Goal: Check status: Check status

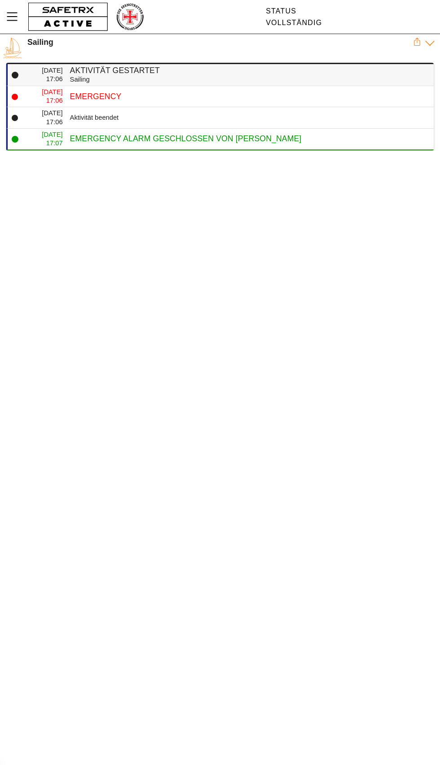
click at [100, 68] on h4 "Aktivität gestartet" at bounding box center [248, 70] width 356 height 9
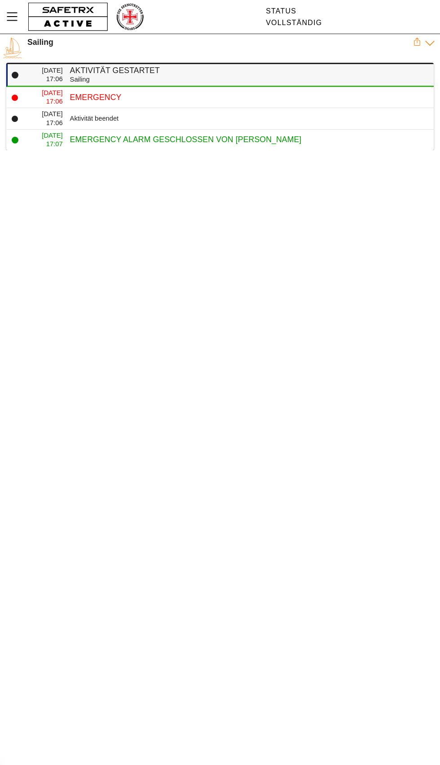
click at [427, 41] on icon at bounding box center [429, 43] width 11 height 11
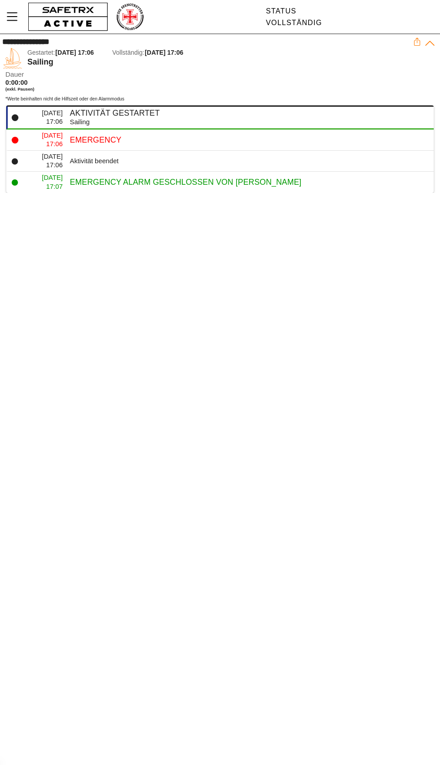
click at [425, 42] on icon at bounding box center [429, 43] width 11 height 11
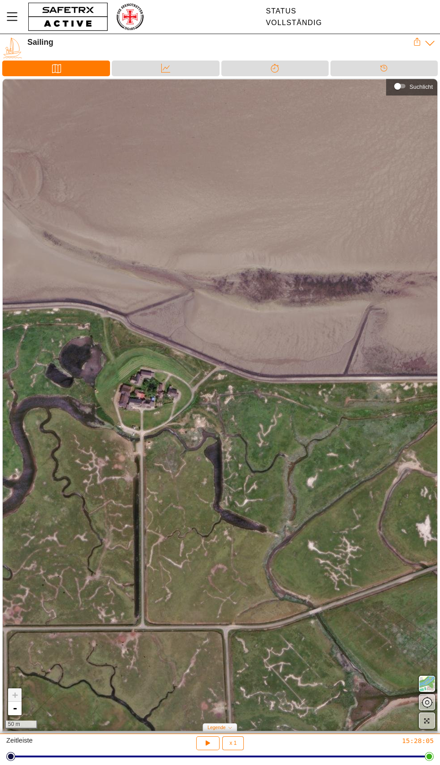
click at [401, 327] on div "+ - 50 m" at bounding box center [220, 405] width 434 height 652
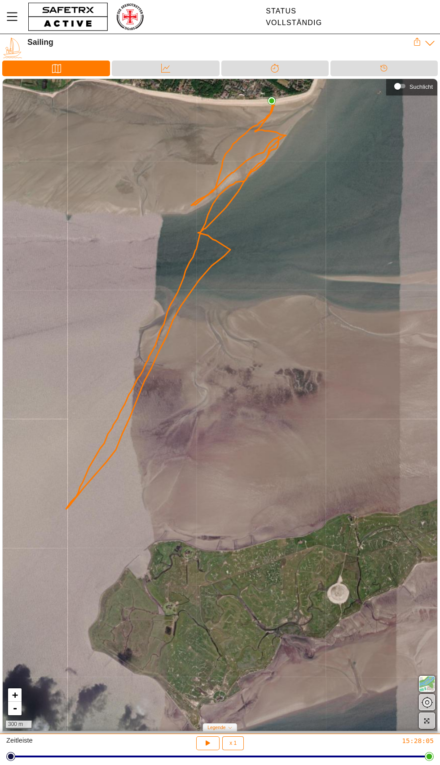
click at [361, 332] on div "+ - 300 m" at bounding box center [220, 405] width 434 height 652
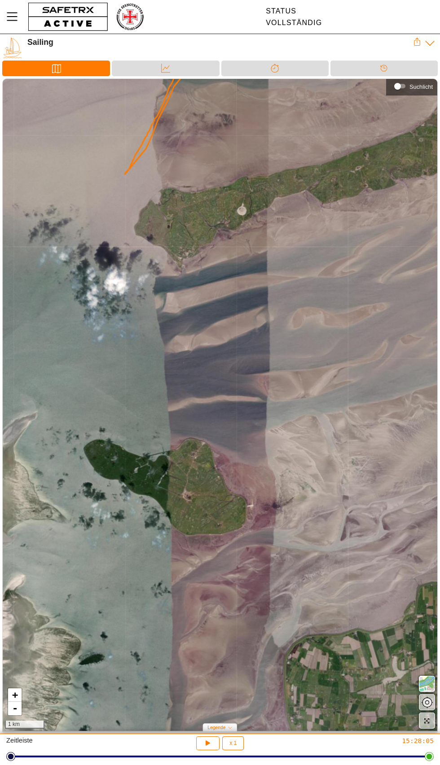
click at [220, 505] on div "+ - 1 km" at bounding box center [220, 405] width 434 height 652
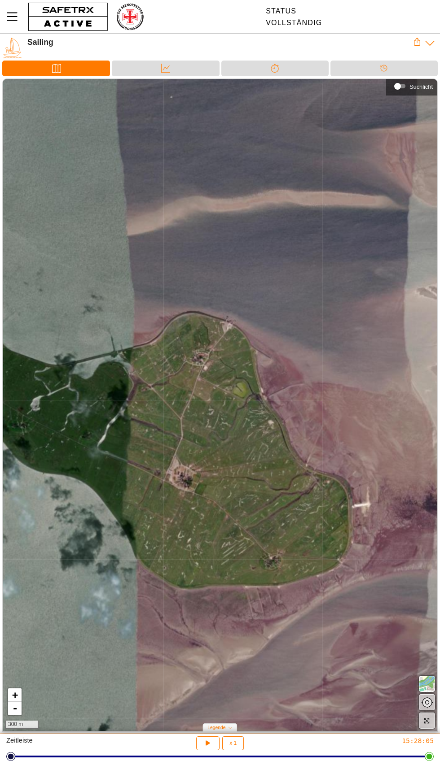
click at [205, 471] on div "+ - 300 m" at bounding box center [220, 405] width 434 height 652
